Goal: Task Accomplishment & Management: Use online tool/utility

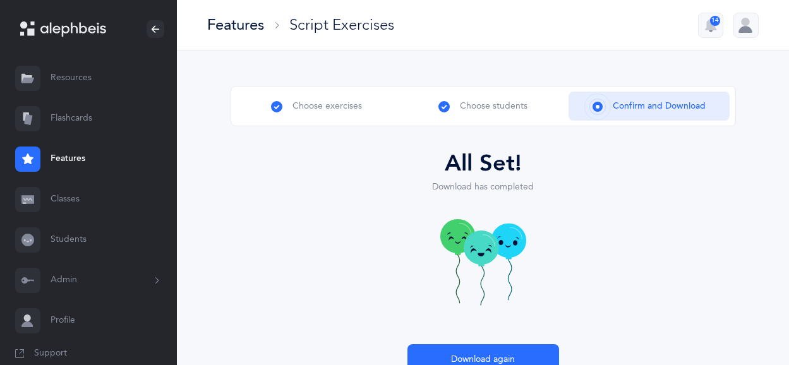
scroll to position [86, 0]
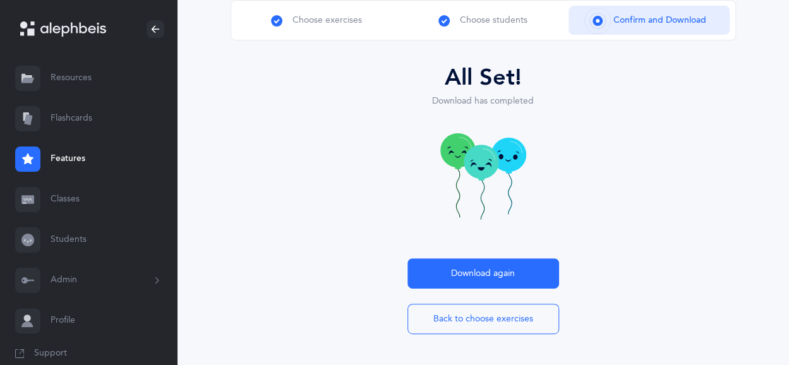
click at [94, 84] on link "Resources" at bounding box center [88, 78] width 177 height 40
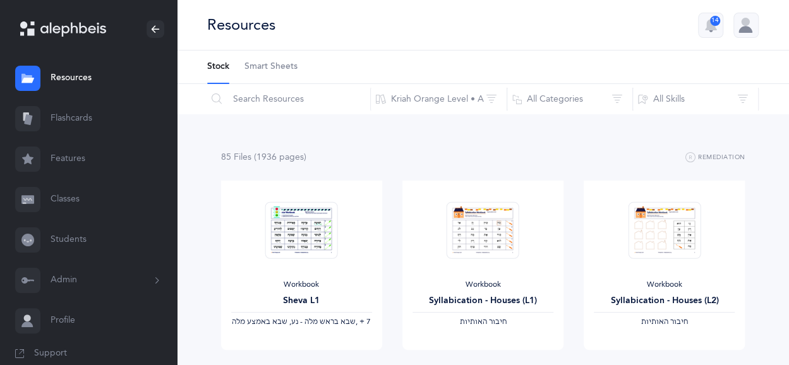
click at [93, 114] on link "Flashcards" at bounding box center [88, 119] width 177 height 40
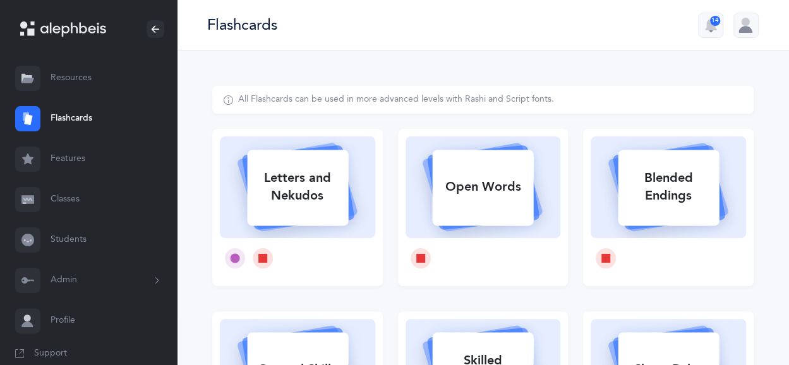
click at [281, 180] on div "Letters and Nekudos" at bounding box center [297, 187] width 101 height 51
select select "single"
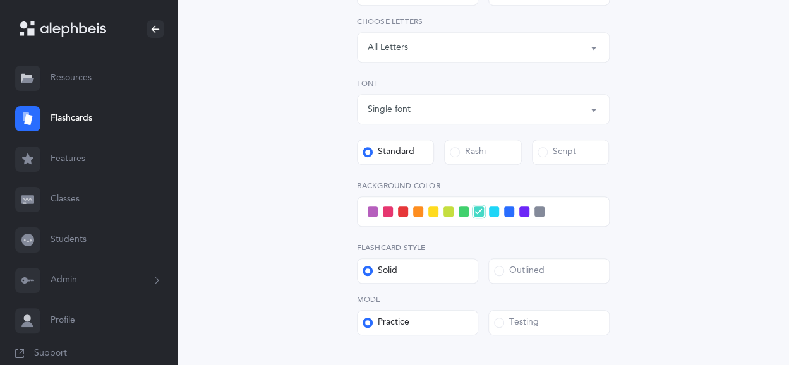
scroll to position [304, 0]
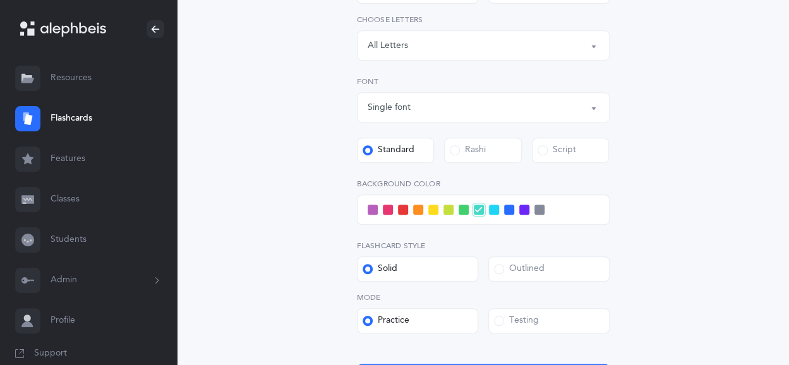
click at [493, 214] on span at bounding box center [494, 210] width 10 height 10
click at [0, 0] on input "checkbox" at bounding box center [0, 0] width 0 height 0
click at [495, 272] on span at bounding box center [499, 269] width 10 height 10
click at [0, 0] on input "Outlined" at bounding box center [0, 0] width 0 height 0
drag, startPoint x: 789, startPoint y: 194, endPoint x: 795, endPoint y: 244, distance: 50.4
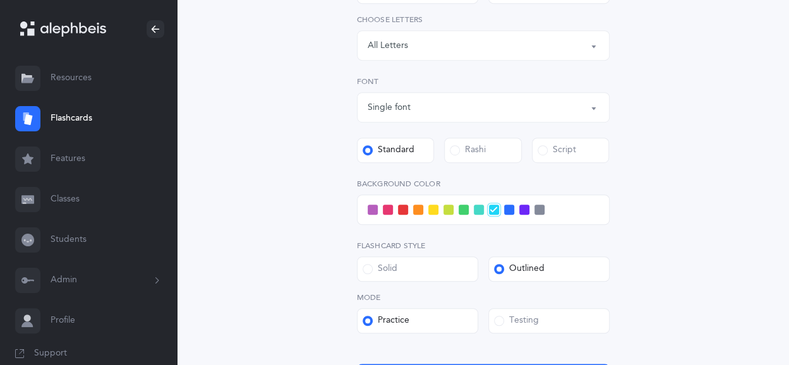
click at [789, 244] on html "[PERSON_NAME] Resources Resources Flashcards Flashcards Features Features Class…" at bounding box center [394, 95] width 789 height 799
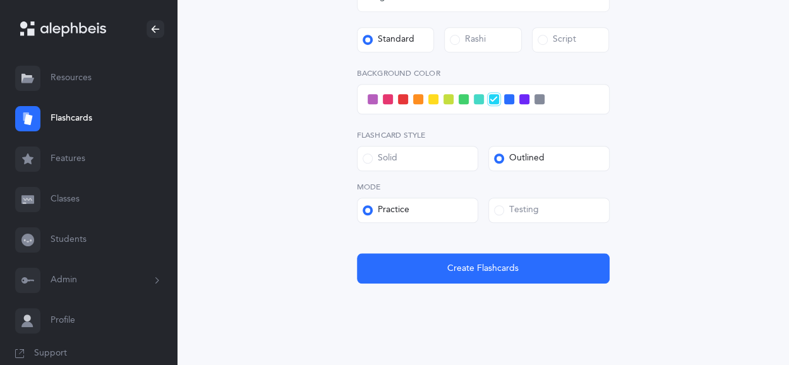
scroll to position [425, 0]
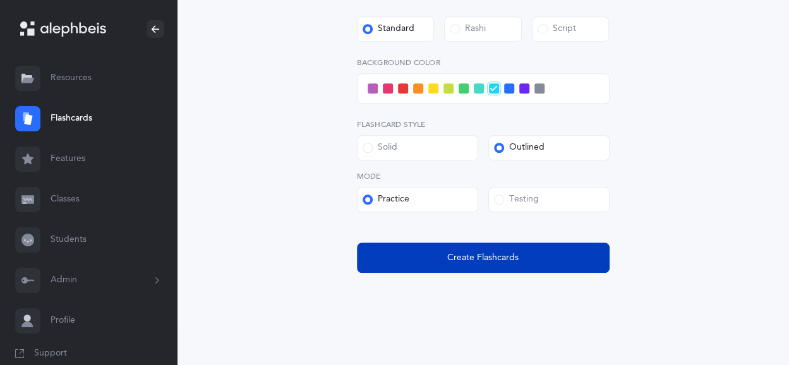
click at [478, 253] on span "Create Flashcards" at bounding box center [482, 257] width 71 height 13
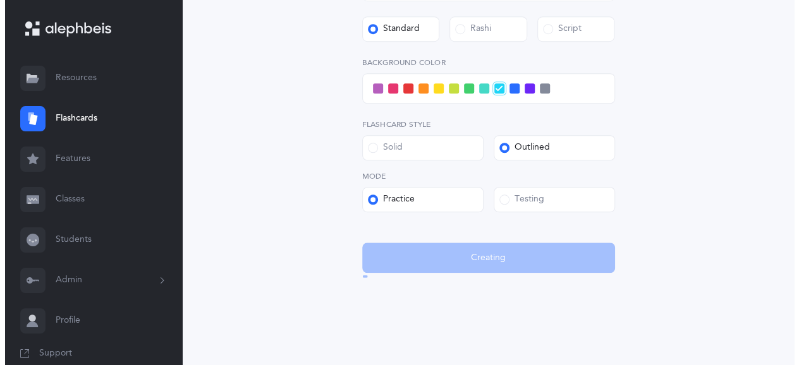
scroll to position [0, 0]
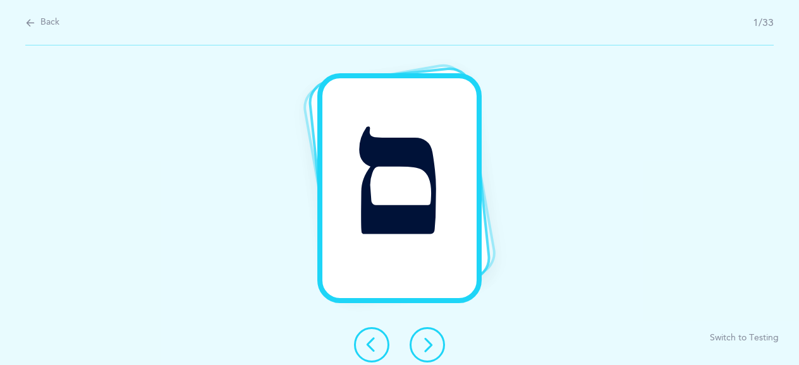
click at [437, 342] on button at bounding box center [426, 344] width 35 height 35
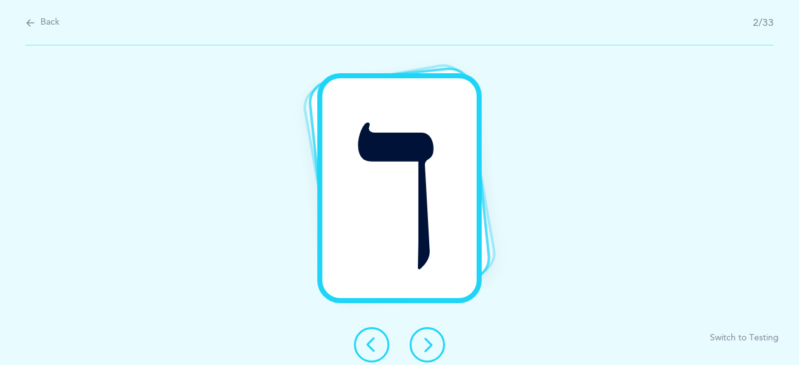
click at [437, 342] on button at bounding box center [426, 344] width 35 height 35
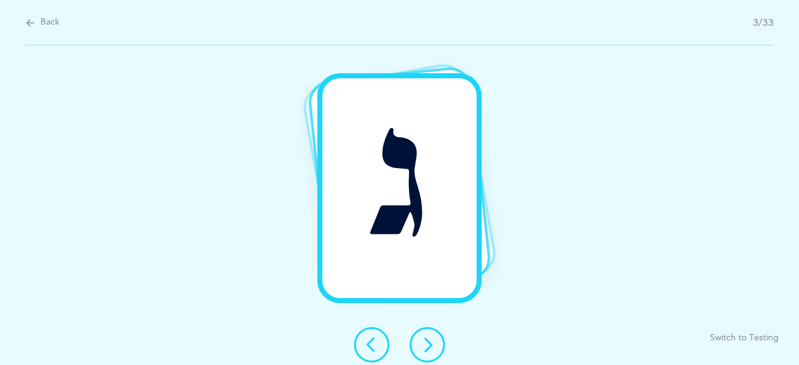
click at [437, 342] on button at bounding box center [426, 344] width 35 height 35
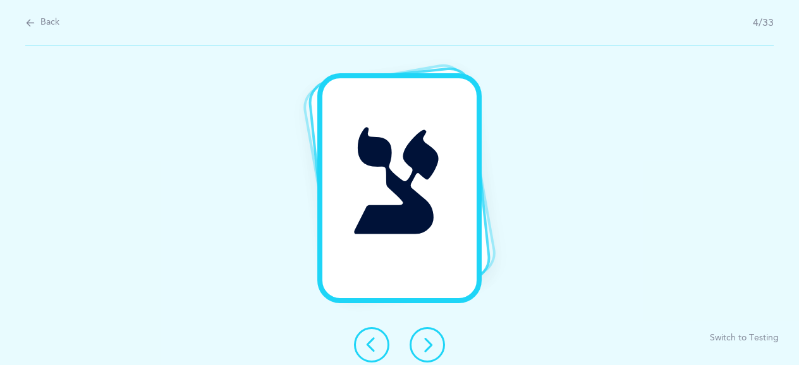
click at [437, 342] on button at bounding box center [426, 344] width 35 height 35
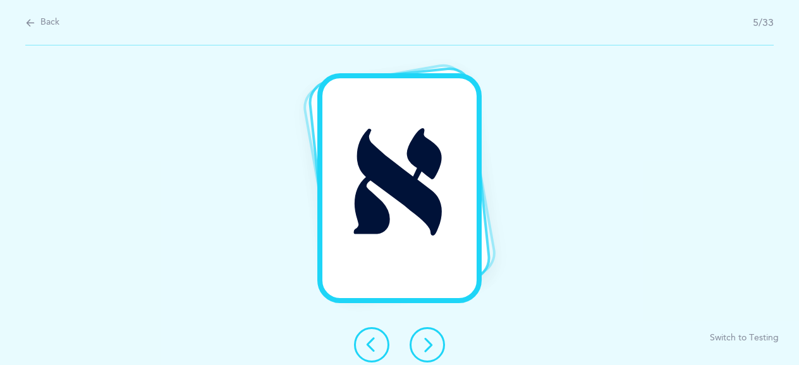
click at [437, 342] on button at bounding box center [426, 344] width 35 height 35
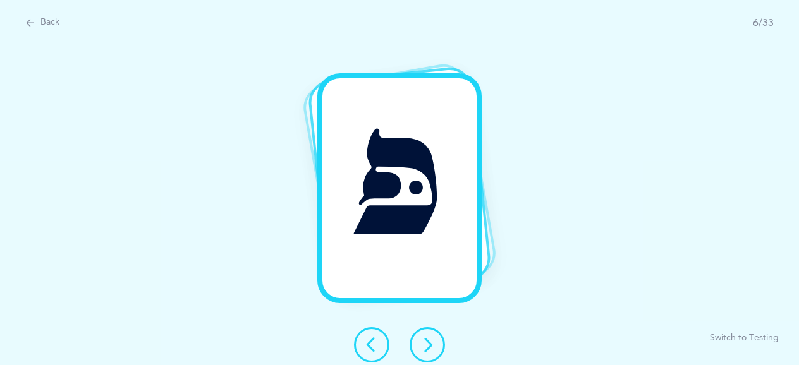
click at [437, 342] on button at bounding box center [426, 344] width 35 height 35
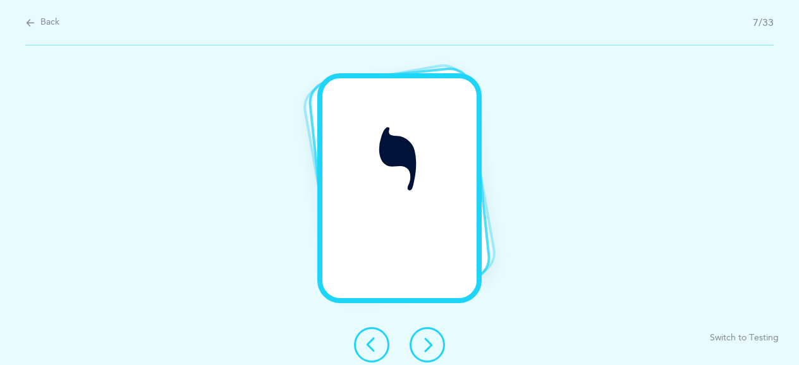
click at [437, 342] on button at bounding box center [426, 344] width 35 height 35
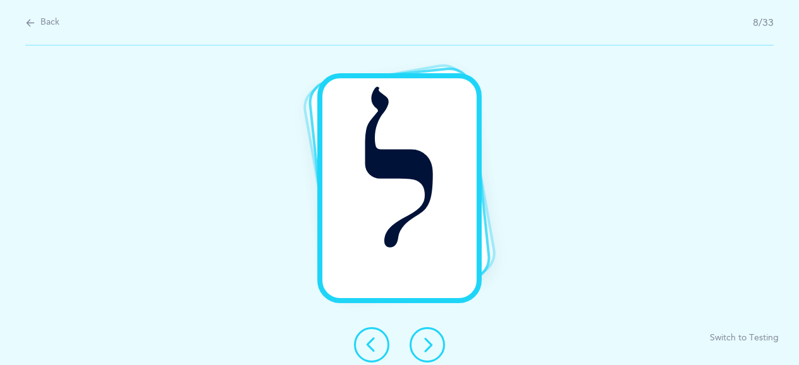
drag, startPoint x: 437, startPoint y: 342, endPoint x: 431, endPoint y: 344, distance: 6.6
click at [431, 344] on icon at bounding box center [427, 344] width 15 height 15
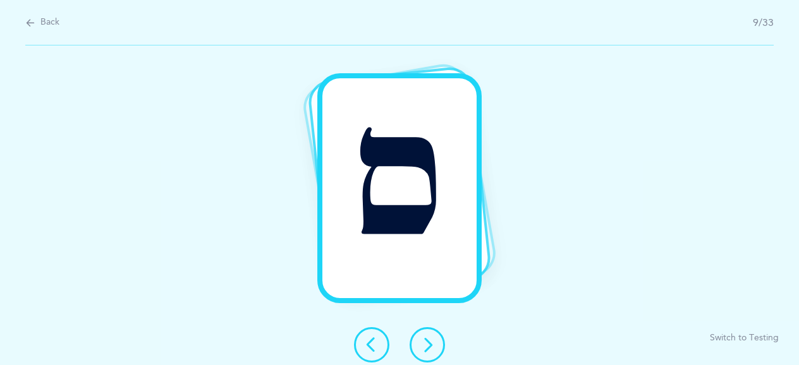
click at [431, 344] on icon at bounding box center [427, 344] width 15 height 15
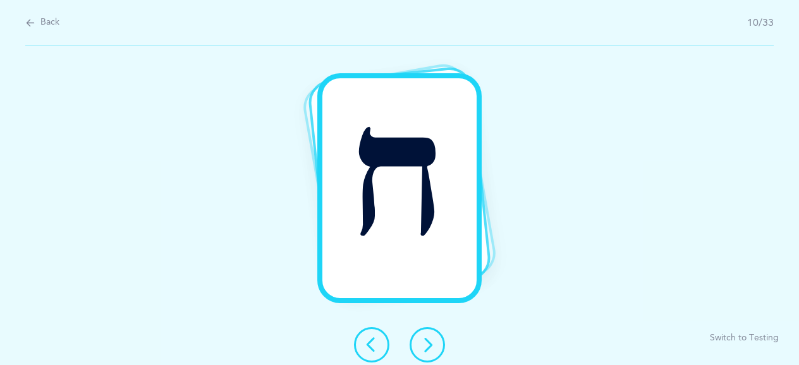
click at [431, 344] on icon at bounding box center [427, 344] width 15 height 15
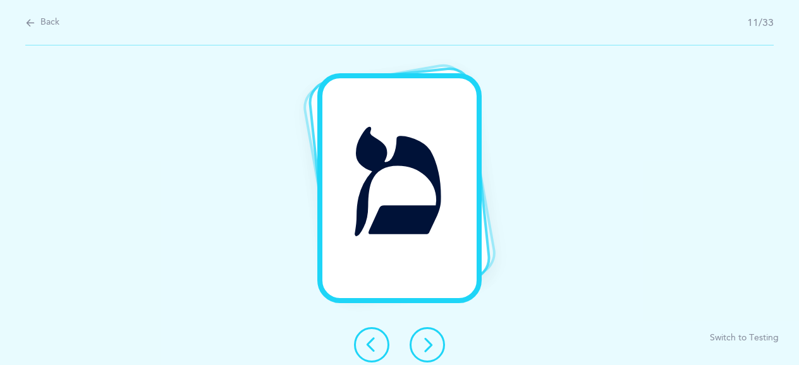
click at [431, 344] on icon at bounding box center [427, 344] width 15 height 15
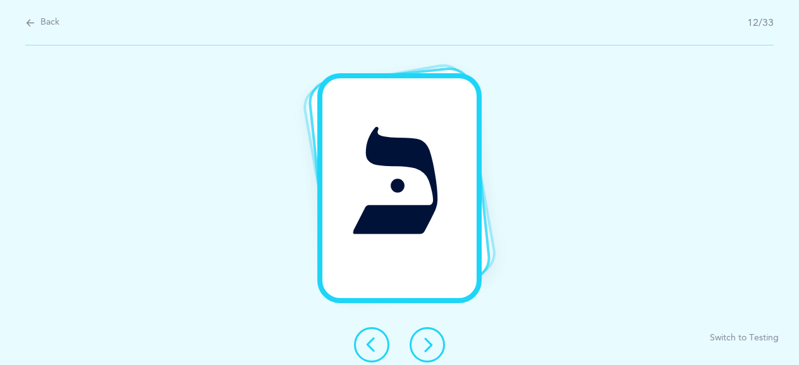
click at [431, 344] on icon at bounding box center [427, 344] width 15 height 15
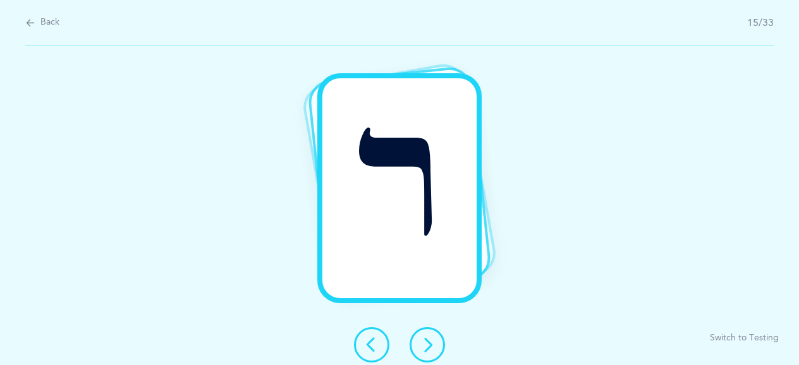
click at [431, 344] on icon at bounding box center [427, 344] width 15 height 15
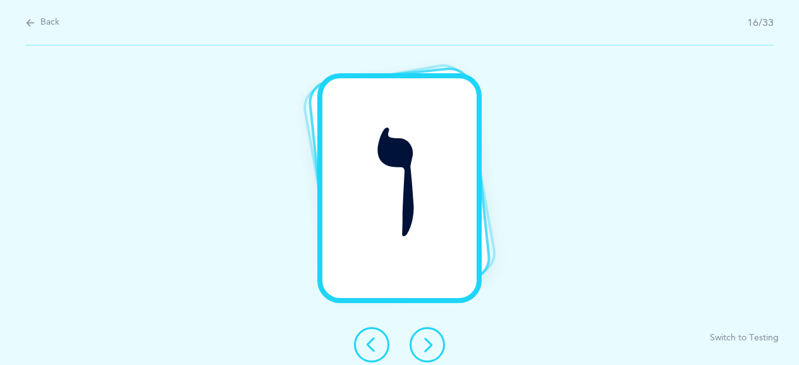
click at [431, 344] on icon at bounding box center [427, 344] width 15 height 15
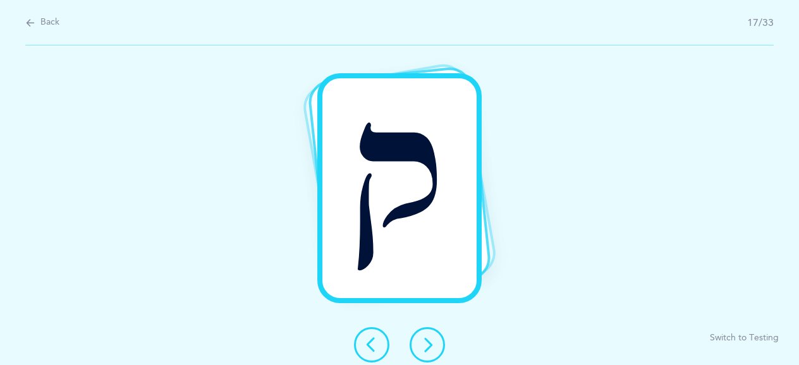
click at [431, 344] on icon at bounding box center [427, 344] width 15 height 15
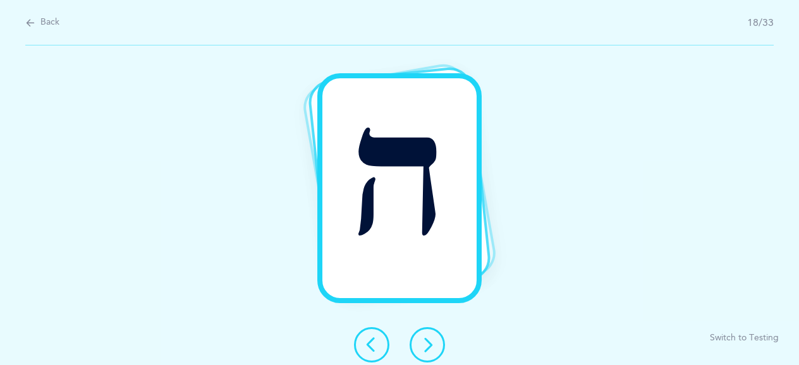
click at [431, 344] on icon at bounding box center [427, 344] width 15 height 15
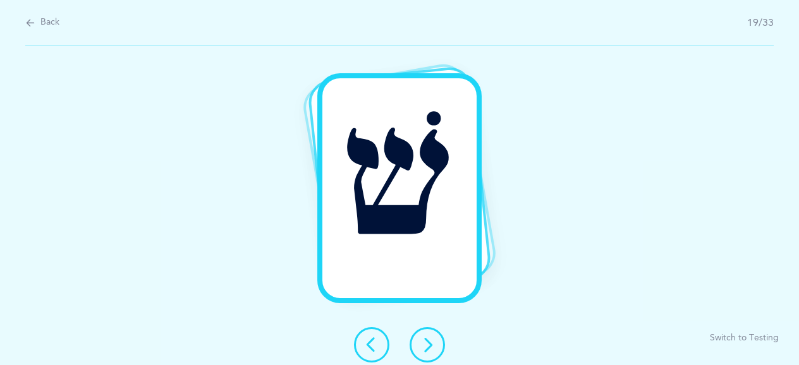
click at [431, 344] on icon at bounding box center [427, 344] width 15 height 15
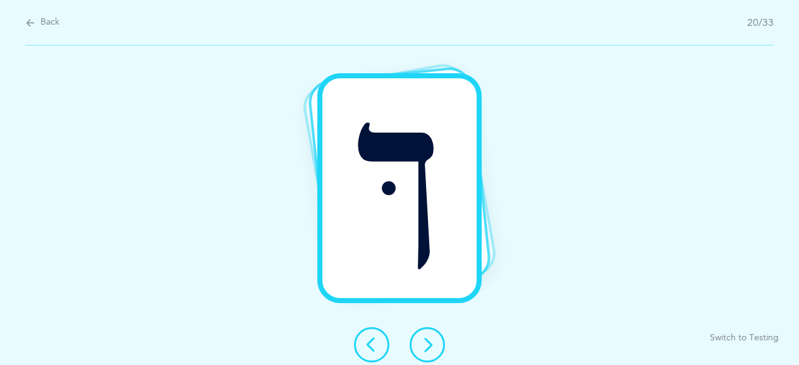
click at [431, 344] on icon at bounding box center [427, 344] width 15 height 15
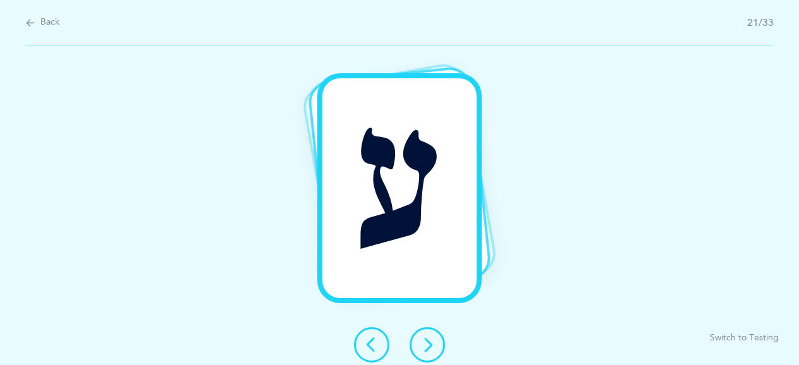
click at [431, 344] on icon at bounding box center [427, 344] width 15 height 15
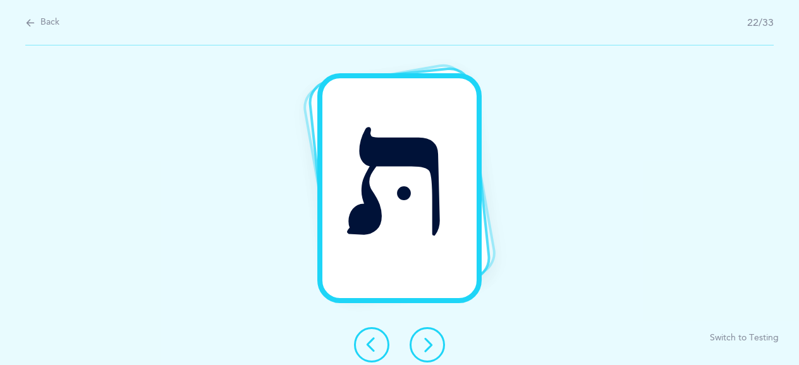
click at [431, 344] on icon at bounding box center [427, 344] width 15 height 15
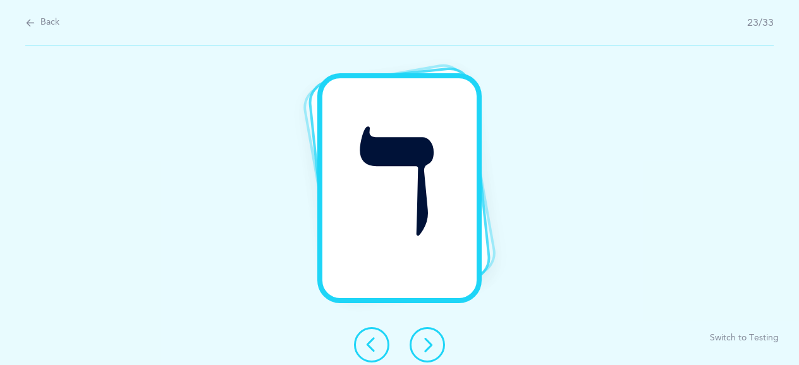
click at [431, 344] on icon at bounding box center [427, 344] width 15 height 15
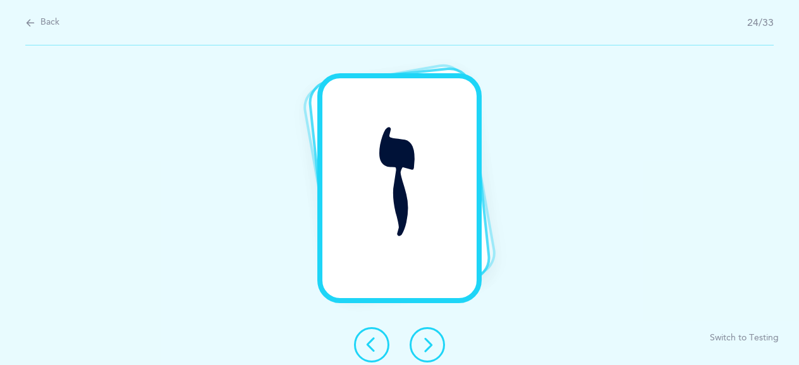
click at [430, 342] on icon at bounding box center [427, 344] width 15 height 15
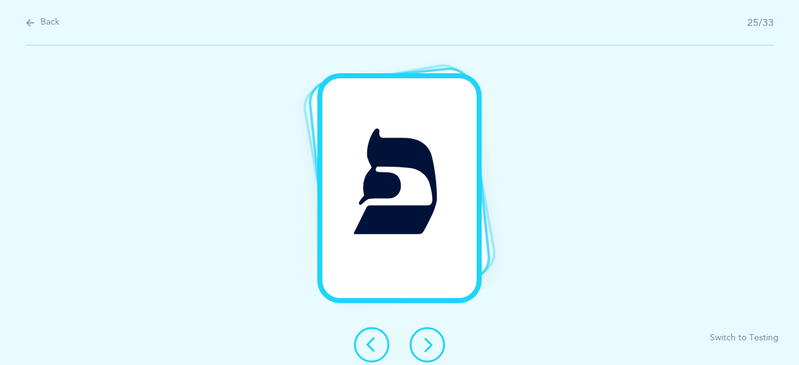
click at [430, 342] on icon at bounding box center [427, 344] width 15 height 15
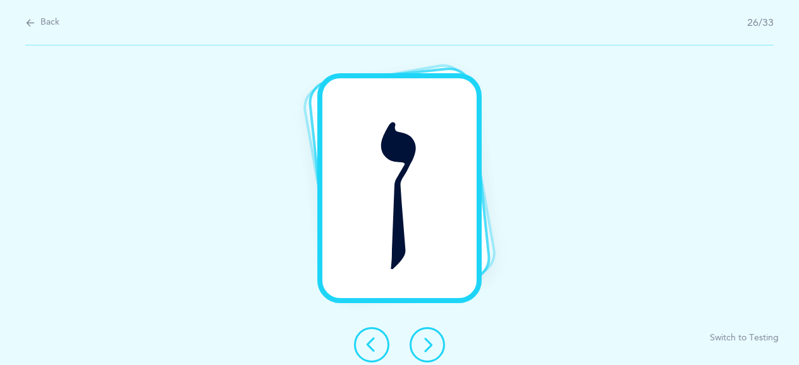
click at [430, 342] on icon at bounding box center [427, 344] width 15 height 15
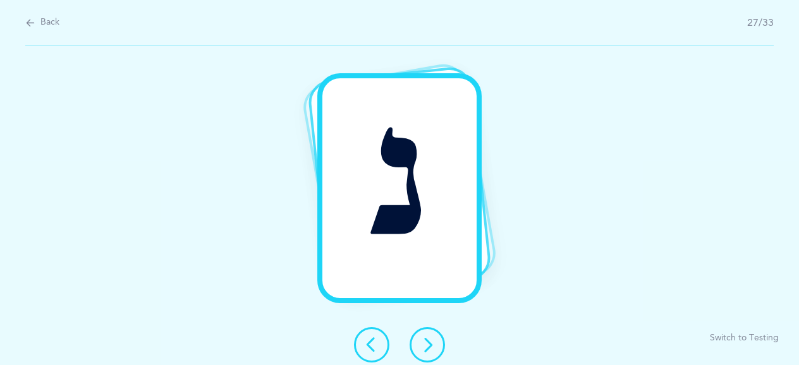
click at [430, 342] on icon at bounding box center [427, 344] width 15 height 15
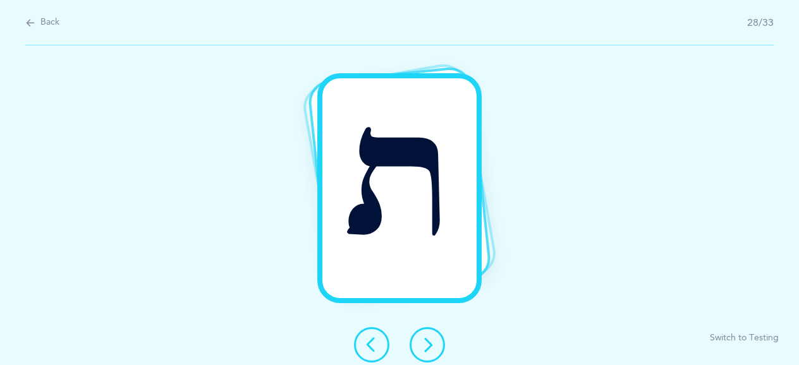
click at [430, 342] on icon at bounding box center [427, 344] width 15 height 15
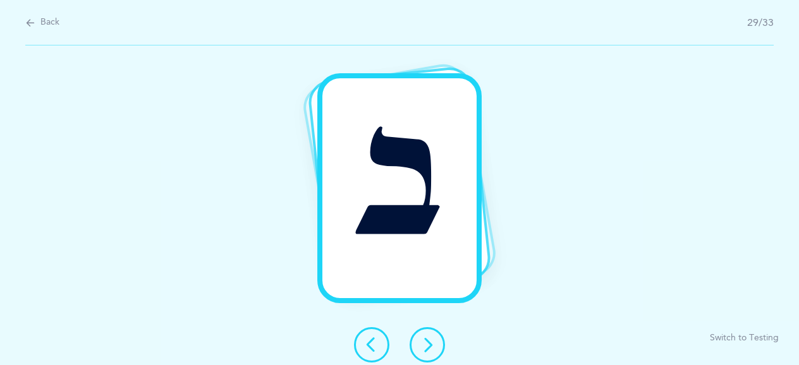
click at [430, 342] on icon at bounding box center [427, 344] width 15 height 15
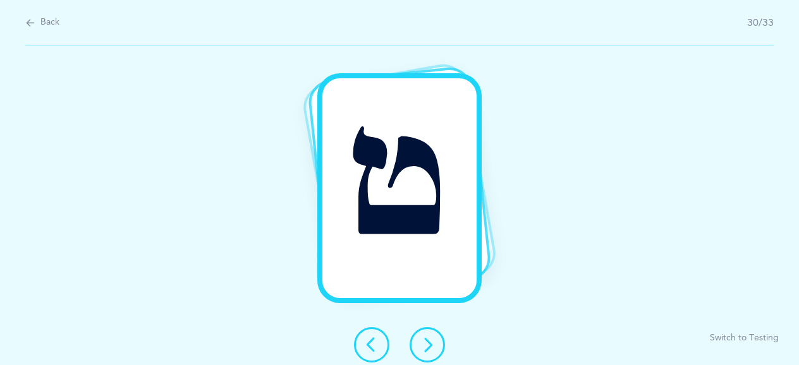
click at [430, 342] on icon at bounding box center [427, 344] width 15 height 15
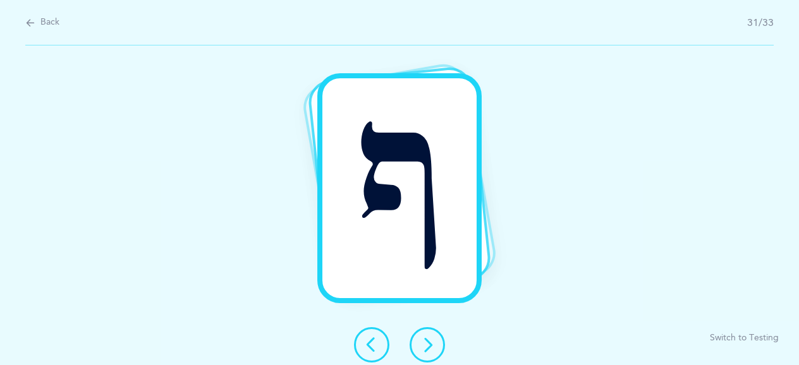
click at [430, 342] on icon at bounding box center [427, 344] width 15 height 15
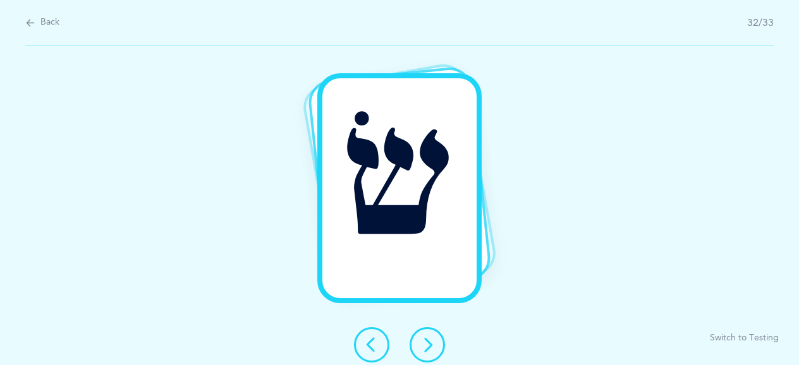
click at [430, 342] on icon at bounding box center [427, 344] width 15 height 15
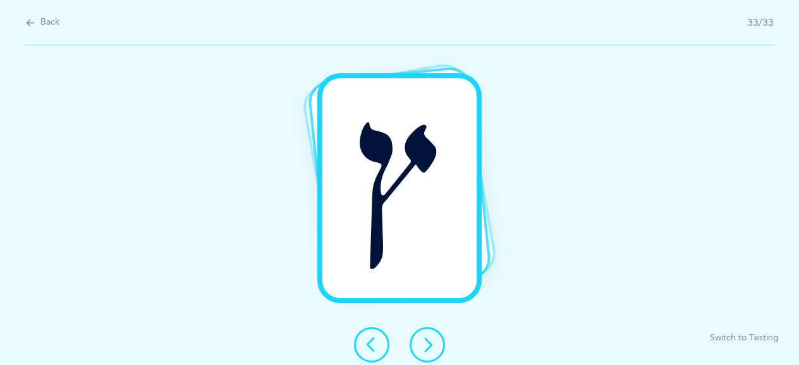
click at [428, 342] on icon at bounding box center [427, 344] width 15 height 15
